Goal: Task Accomplishment & Management: Use online tool/utility

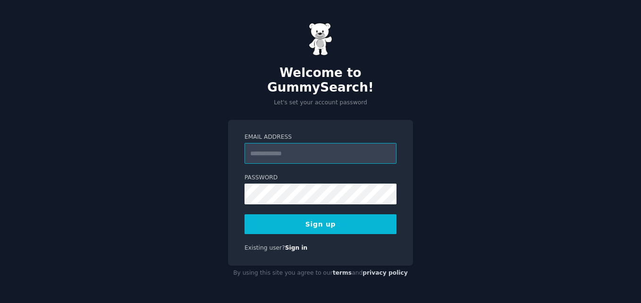
click at [287, 147] on input "Email Address" at bounding box center [321, 153] width 152 height 21
type input "**********"
click at [323, 224] on button "Sign up" at bounding box center [321, 224] width 152 height 20
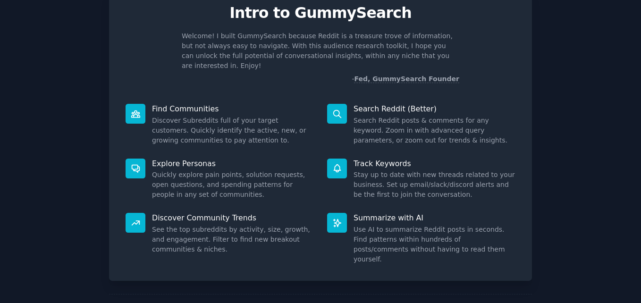
scroll to position [67, 0]
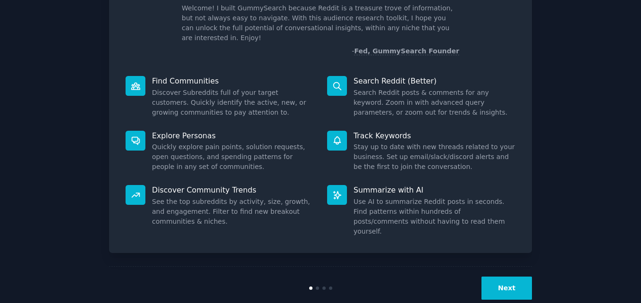
click at [507, 277] on button "Next" at bounding box center [507, 288] width 51 height 23
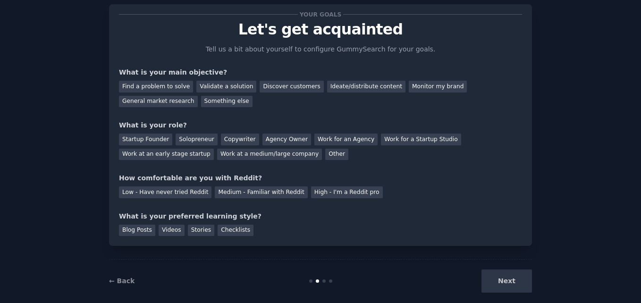
scroll to position [18, 0]
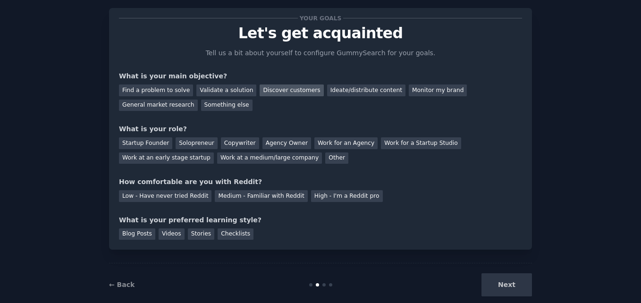
click at [272, 85] on div "Discover customers" at bounding box center [292, 91] width 64 height 12
click at [234, 90] on div "Validate a solution" at bounding box center [226, 91] width 60 height 12
click at [265, 87] on div "Discover customers" at bounding box center [292, 91] width 64 height 12
click at [149, 138] on div "Startup Founder" at bounding box center [145, 143] width 53 height 12
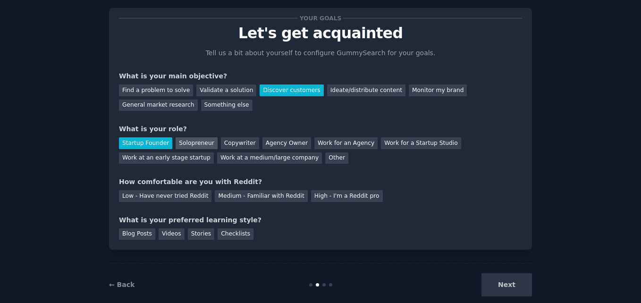
click at [190, 138] on div "Solopreneur" at bounding box center [197, 143] width 42 height 12
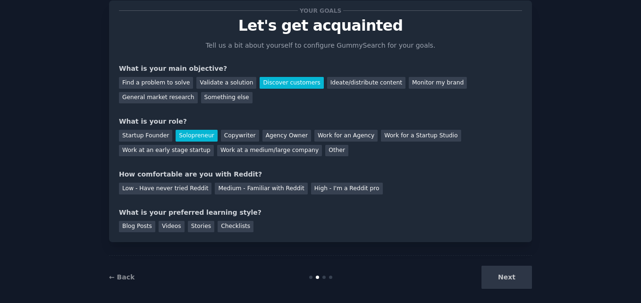
scroll to position [35, 0]
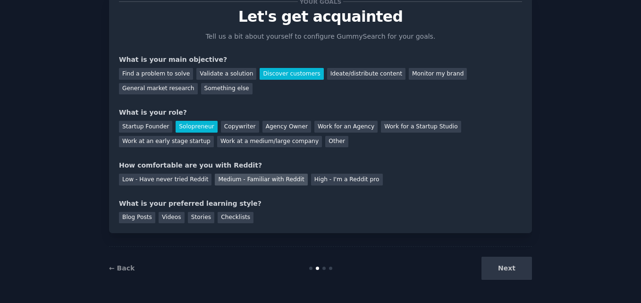
click at [274, 179] on div "Medium - Familiar with Reddit" at bounding box center [261, 180] width 93 height 12
click at [218, 213] on div "Checklists" at bounding box center [236, 218] width 36 height 12
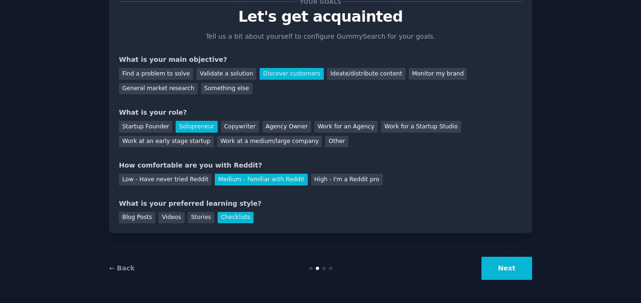
click at [505, 262] on button "Next" at bounding box center [507, 268] width 51 height 23
